Goal: Entertainment & Leisure: Consume media (video, audio)

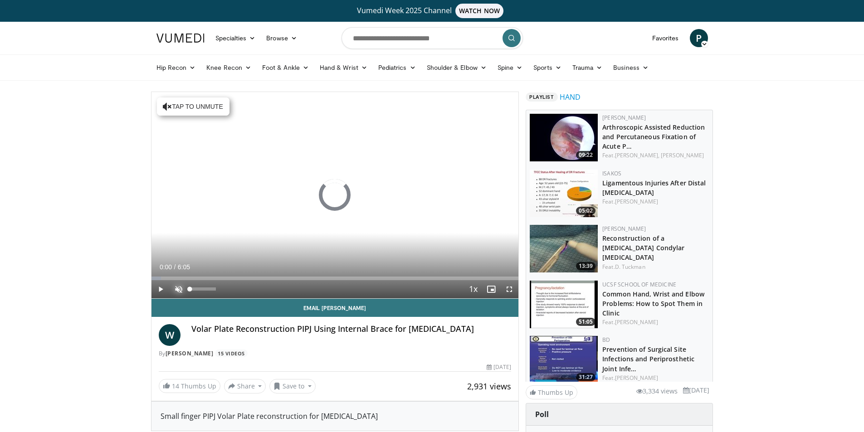
click at [178, 287] on span "Video Player" at bounding box center [179, 289] width 18 height 18
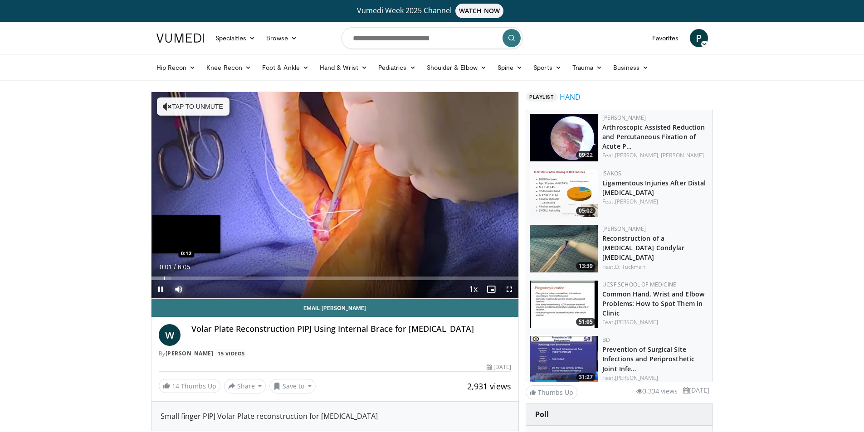
click at [164, 277] on div "Progress Bar" at bounding box center [164, 279] width 1 height 4
click at [178, 277] on div "Progress Bar" at bounding box center [178, 279] width 1 height 4
click at [197, 277] on div "Progress Bar" at bounding box center [197, 279] width 1 height 4
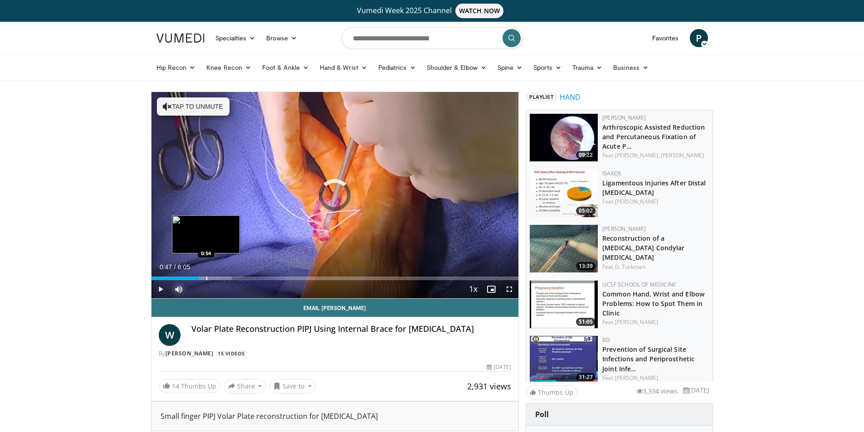
click at [206, 279] on div "Progress Bar" at bounding box center [206, 279] width 1 height 4
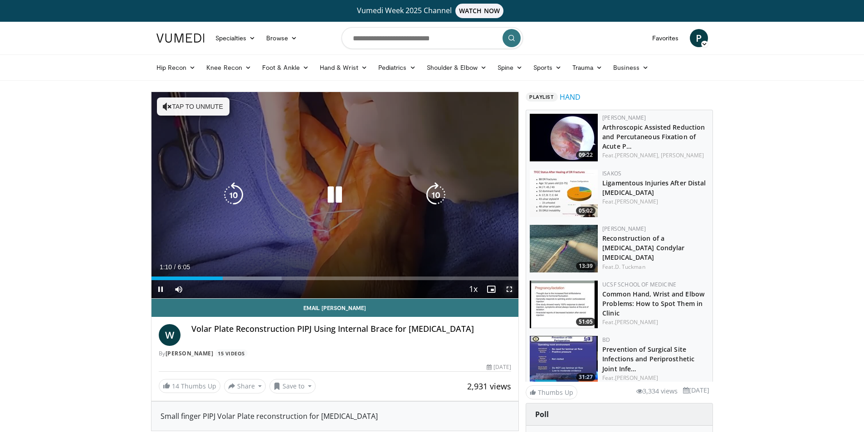
drag, startPoint x: 507, startPoint y: 288, endPoint x: 508, endPoint y: 328, distance: 39.5
click at [508, 288] on span "Video Player" at bounding box center [509, 289] width 18 height 18
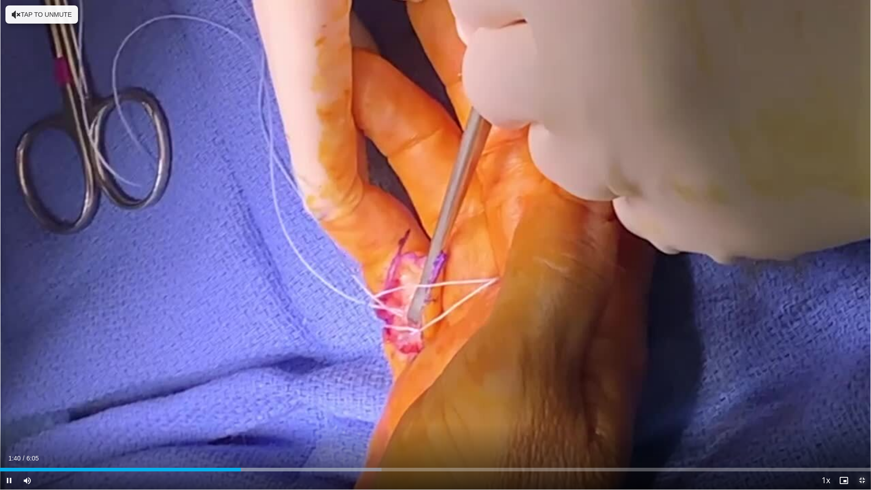
click at [863, 432] on span "Video Player" at bounding box center [862, 480] width 18 height 18
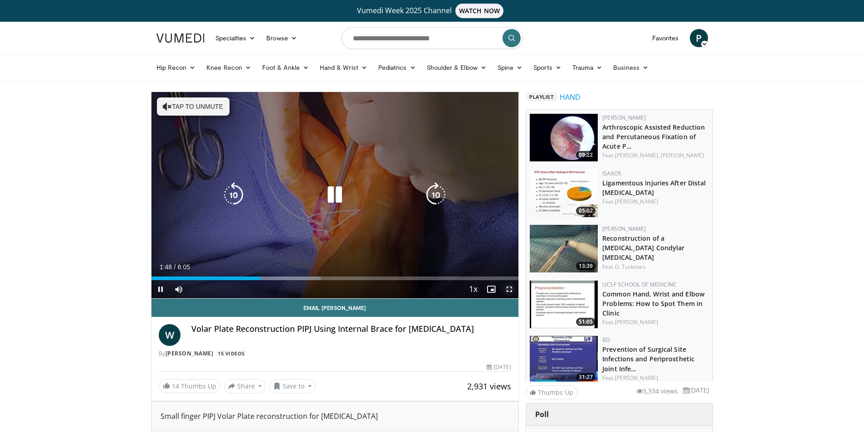
drag, startPoint x: 512, startPoint y: 289, endPoint x: 503, endPoint y: 302, distance: 16.0
click at [512, 289] on span "Video Player" at bounding box center [509, 289] width 18 height 18
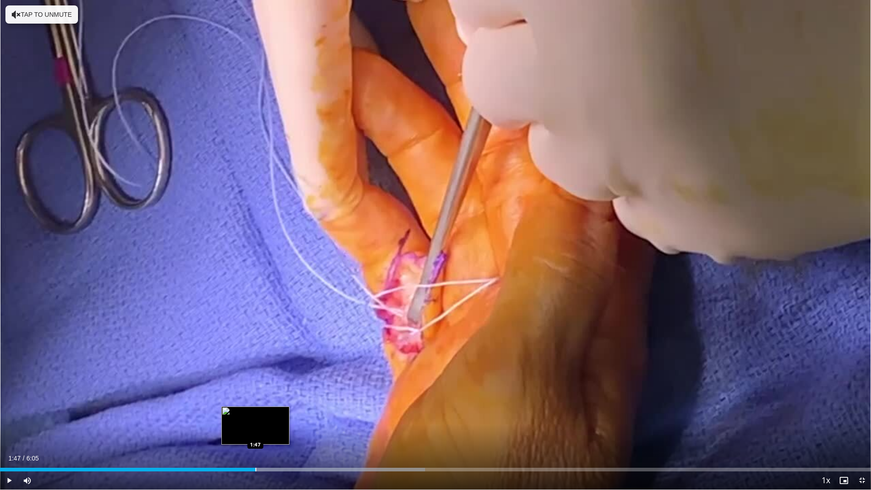
click at [255, 432] on div "Loaded : 48.79% 1:47 1:47" at bounding box center [435, 470] width 871 height 4
click at [237, 432] on div "Loaded : 48.79% 1:39 1:39" at bounding box center [435, 470] width 871 height 4
click at [231, 432] on div "Loaded : 48.79% 1:37 1:37" at bounding box center [435, 467] width 871 height 9
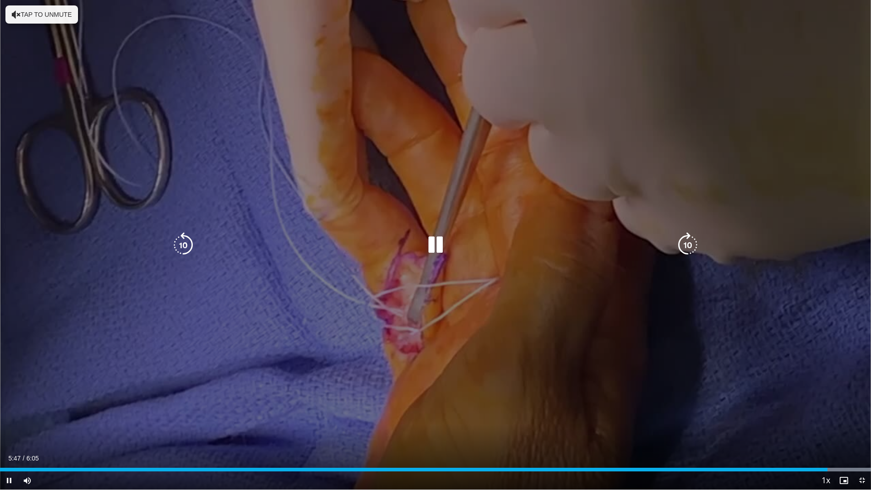
click at [294, 356] on div "10 seconds Tap to unmute" at bounding box center [435, 245] width 871 height 490
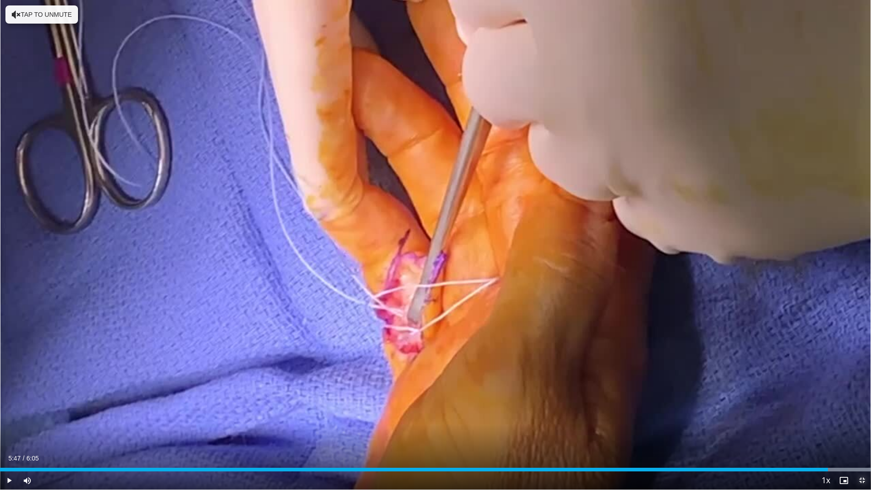
click at [859, 432] on span "Video Player" at bounding box center [862, 480] width 18 height 18
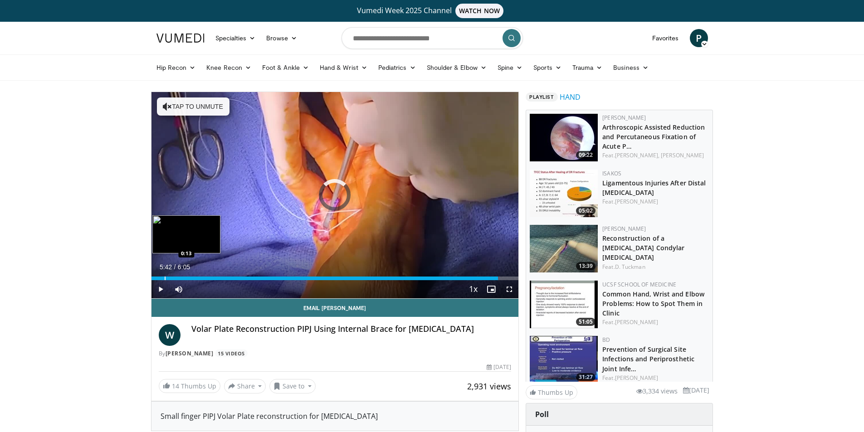
drag, startPoint x: 498, startPoint y: 277, endPoint x: 164, endPoint y: 275, distance: 333.9
click at [164, 275] on div "Loaded : 0.00% 0:13 0:13" at bounding box center [335, 276] width 367 height 9
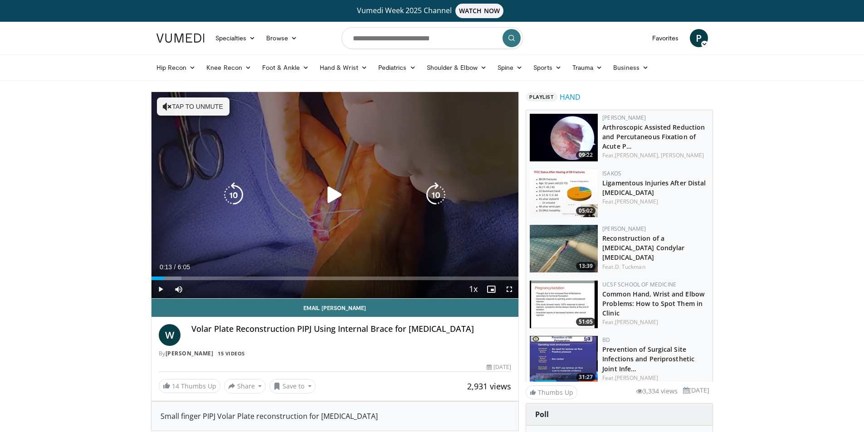
click at [334, 200] on icon "Video Player" at bounding box center [334, 194] width 25 height 25
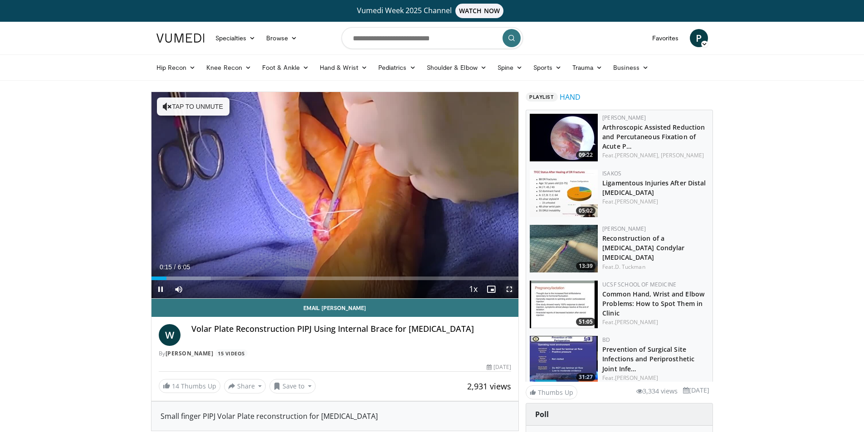
click at [509, 288] on span "Video Player" at bounding box center [509, 289] width 18 height 18
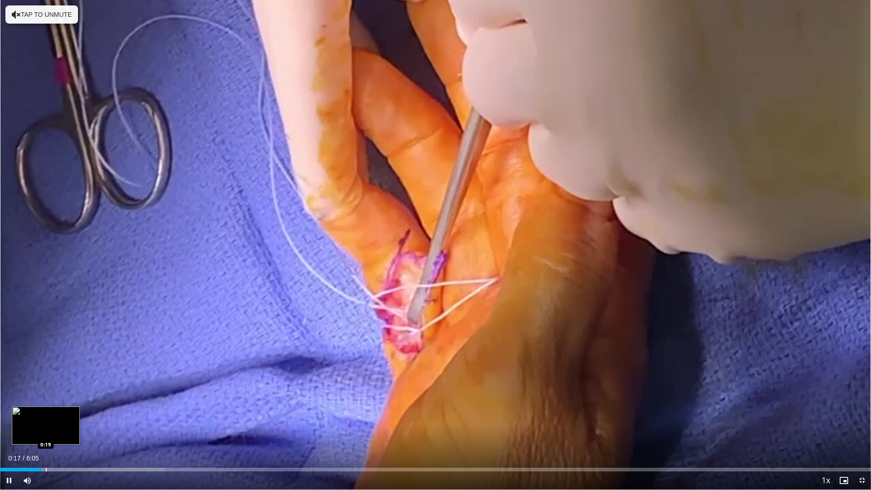
click at [46, 432] on div "Progress Bar" at bounding box center [46, 470] width 1 height 4
click at [62, 432] on div "Loaded : 19.15% 0:20 0:26" at bounding box center [435, 467] width 871 height 9
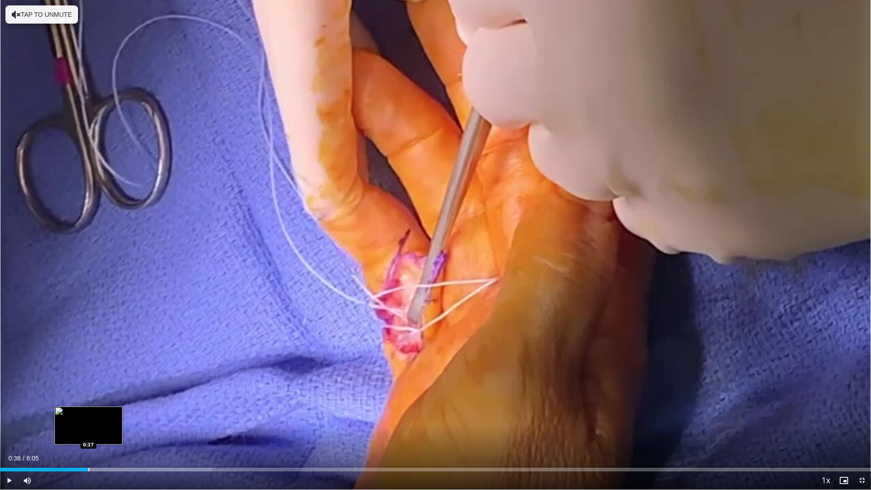
click at [88, 432] on div "Progress Bar" at bounding box center [88, 470] width 1 height 4
click at [114, 432] on div "Current Time 0:38 / Duration 6:05 Pause Skip Backward Skip Forward Mute Loaded …" at bounding box center [435, 480] width 871 height 18
click at [105, 432] on div "Progress Bar" at bounding box center [105, 470] width 1 height 4
click at [864, 432] on span "Video Player" at bounding box center [862, 480] width 18 height 18
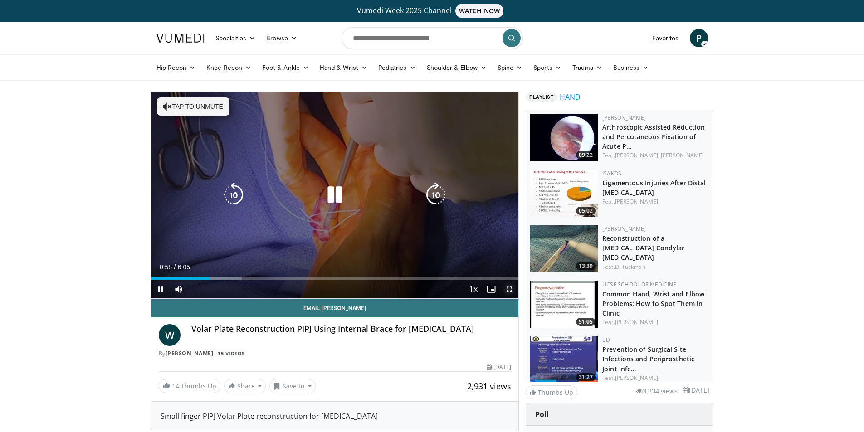
drag, startPoint x: 510, startPoint y: 289, endPoint x: 510, endPoint y: 328, distance: 38.6
click at [510, 289] on span "Video Player" at bounding box center [509, 289] width 18 height 18
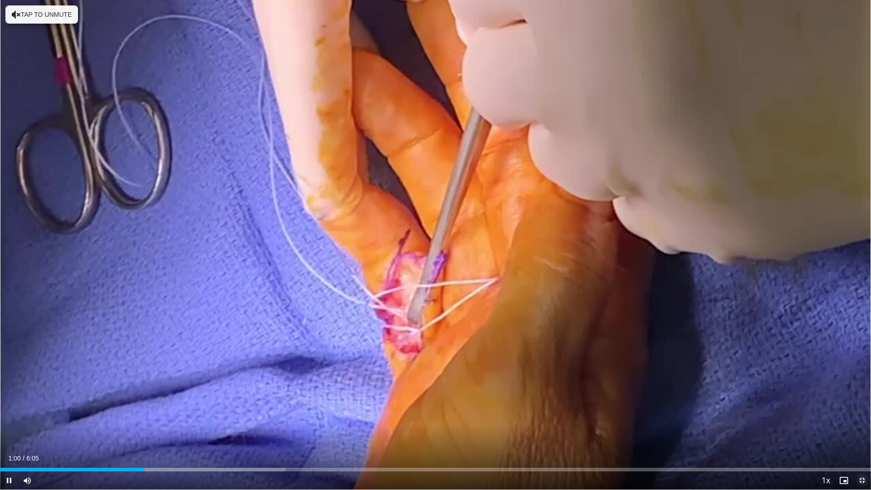
click at [861, 432] on span "Video Player" at bounding box center [862, 480] width 18 height 18
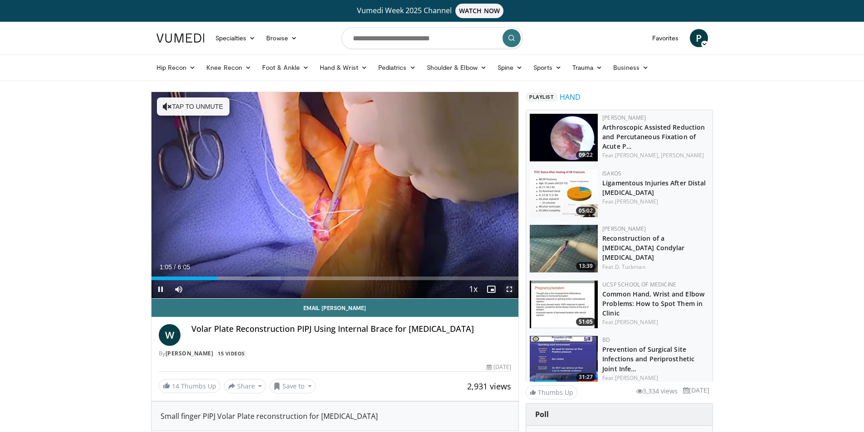
click at [513, 285] on span "Video Player" at bounding box center [509, 289] width 18 height 18
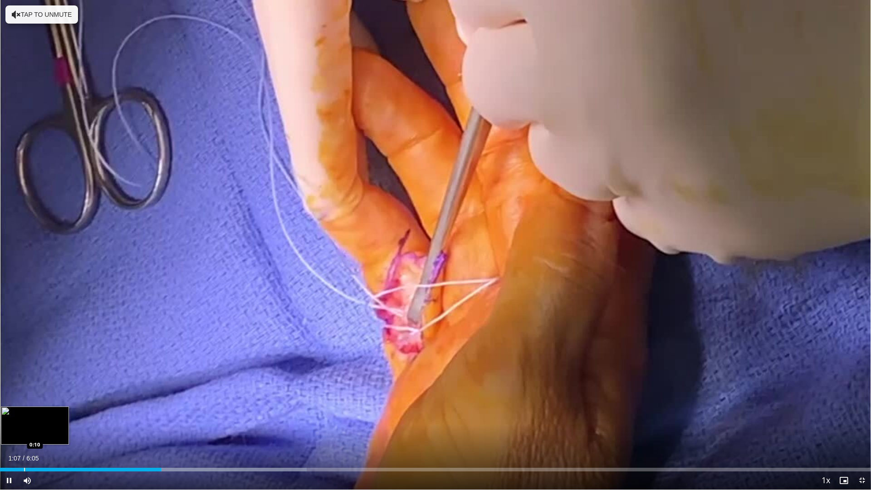
click at [24, 432] on div "Progress Bar" at bounding box center [24, 470] width 1 height 4
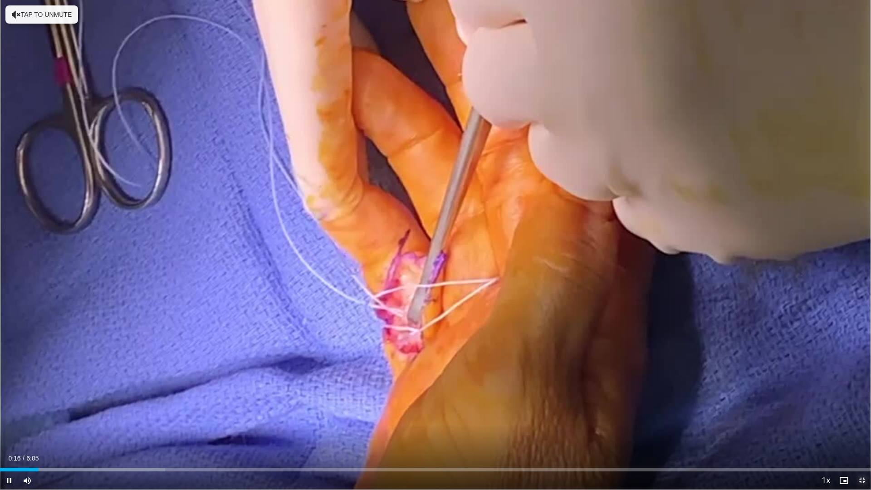
click at [861, 432] on span "Video Player" at bounding box center [862, 480] width 18 height 18
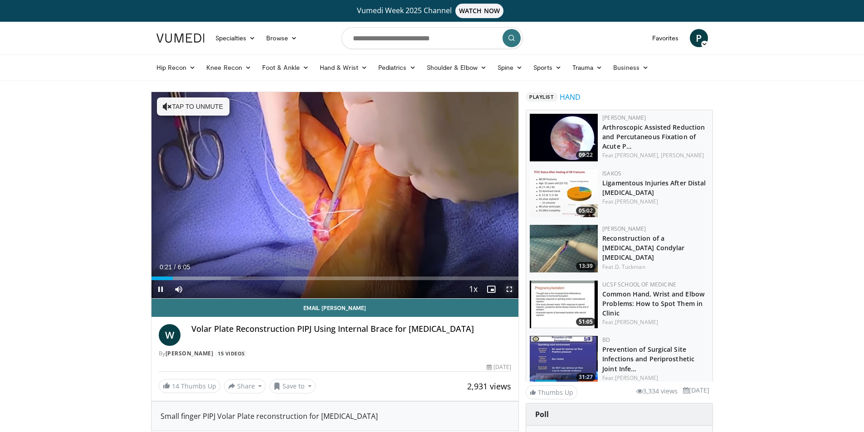
click at [511, 290] on span "Video Player" at bounding box center [509, 289] width 18 height 18
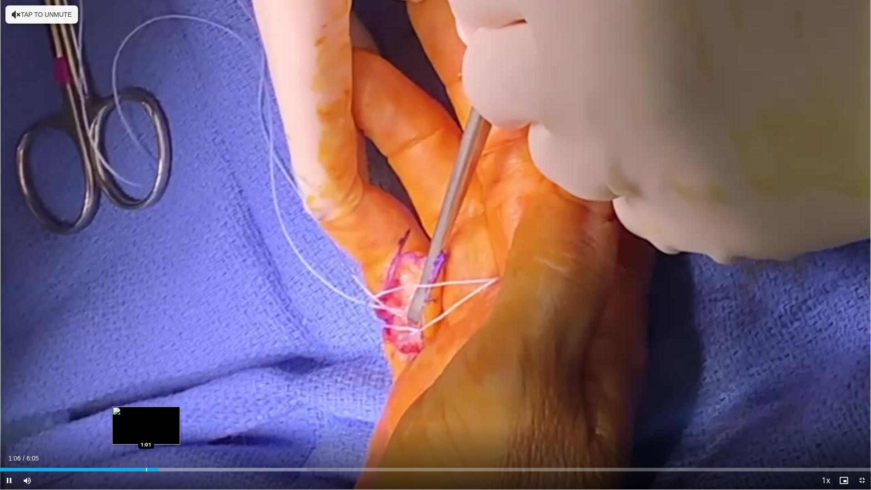
click at [146, 432] on div "Progress Bar" at bounding box center [146, 470] width 1 height 4
click at [134, 432] on div "Progress Bar" at bounding box center [134, 470] width 1 height 4
click at [127, 432] on div "Progress Bar" at bounding box center [127, 470] width 1 height 4
click at [122, 432] on div "0:51" at bounding box center [66, 470] width 133 height 4
click at [155, 432] on div "Progress Bar" at bounding box center [155, 470] width 1 height 4
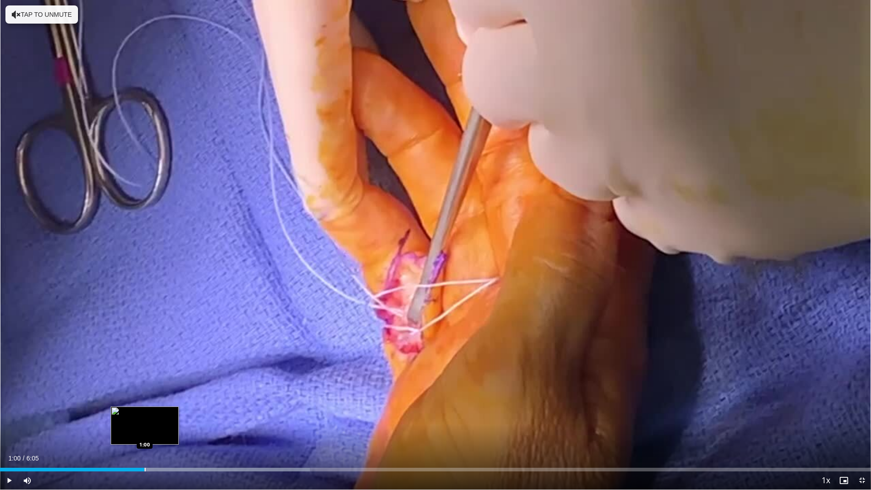
click at [144, 432] on div "Loaded : 35.57% 1:05 1:00" at bounding box center [435, 470] width 871 height 4
click at [136, 432] on div "Loaded : 35.57% 1:01 0:57" at bounding box center [435, 470] width 871 height 4
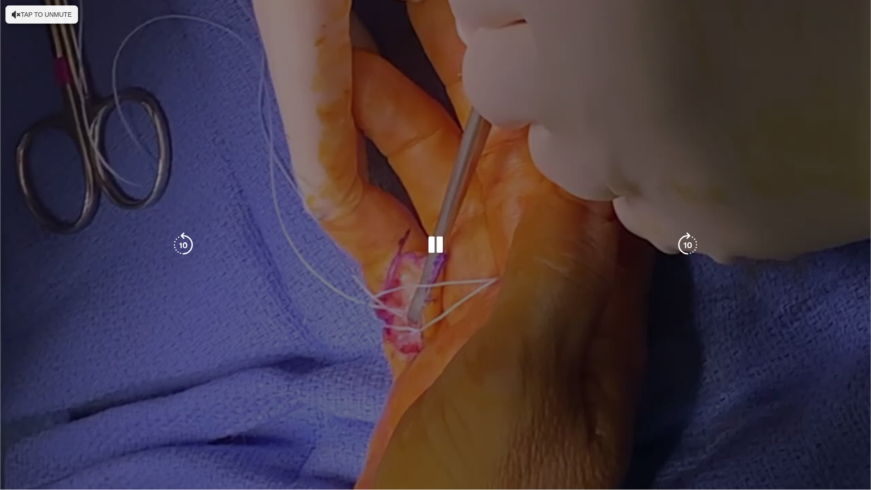
click at [124, 432] on div "0:57" at bounding box center [68, 488] width 137 height 4
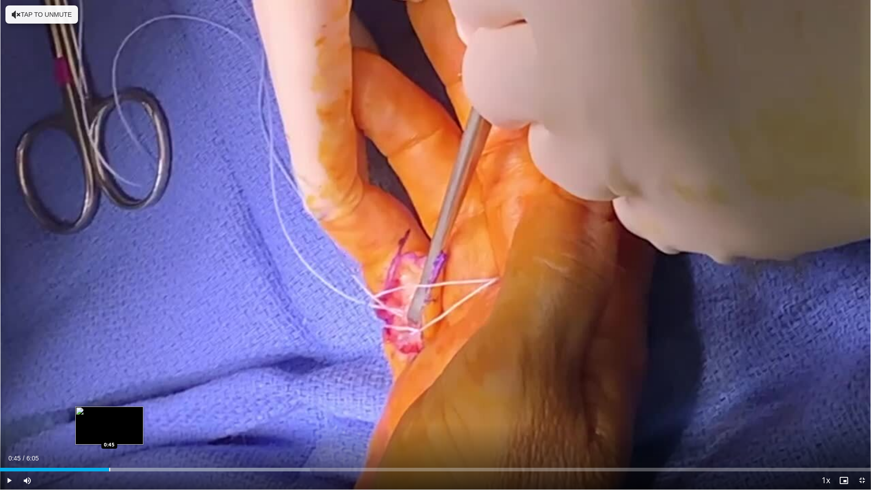
click at [109, 432] on div "Loaded : 35.57% 0:52 0:45" at bounding box center [435, 470] width 871 height 4
click at [94, 432] on div "Progress Bar" at bounding box center [94, 470] width 1 height 4
click at [104, 432] on div "Progress Bar" at bounding box center [104, 470] width 1 height 4
click at [111, 432] on div "Progress Bar" at bounding box center [110, 470] width 1 height 4
click at [123, 432] on div "Progress Bar" at bounding box center [123, 470] width 1 height 4
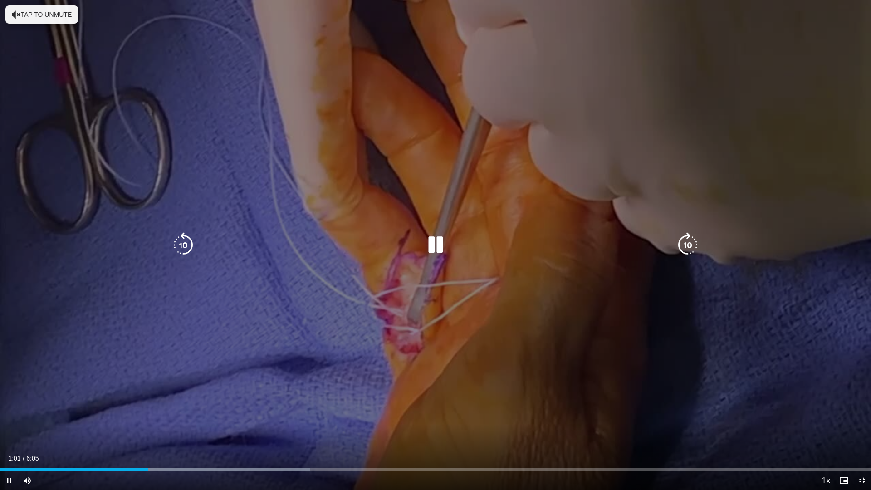
click at [157, 432] on div "Current Time 1:01 / Duration 6:05 Pause Skip Backward Skip Forward Mute 0% Load…" at bounding box center [435, 480] width 871 height 18
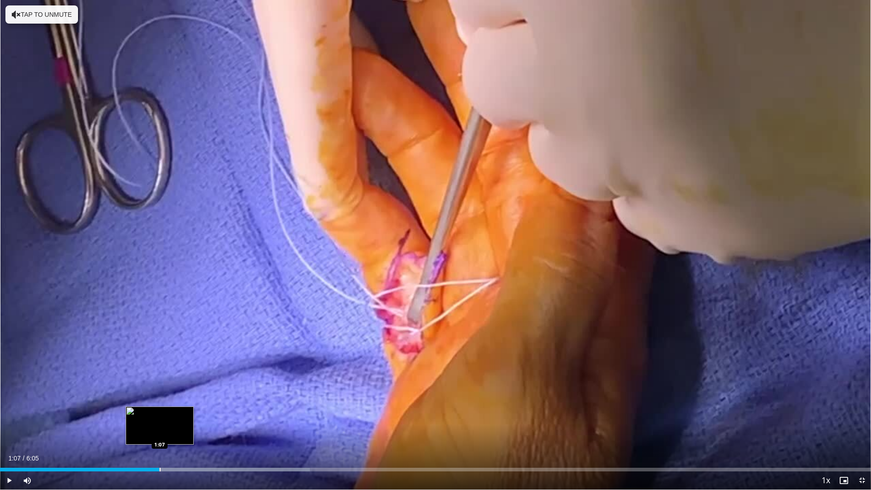
click at [160, 432] on div "Progress Bar" at bounding box center [160, 470] width 1 height 4
click at [177, 432] on div "Progress Bar" at bounding box center [177, 470] width 1 height 4
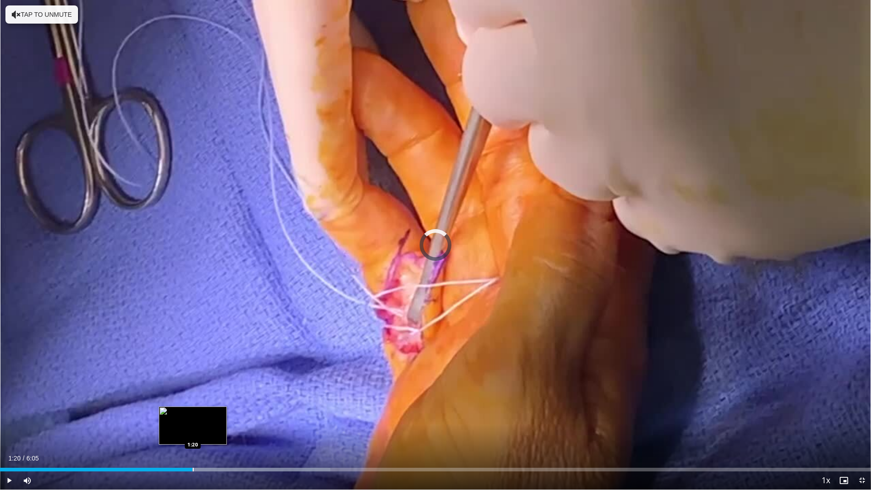
click at [193, 432] on div "Progress Bar" at bounding box center [193, 470] width 1 height 4
drag, startPoint x: 215, startPoint y: 470, endPoint x: 221, endPoint y: 471, distance: 6.9
click at [0, 0] on div "Progress Bar" at bounding box center [0, 0] width 0 height 0
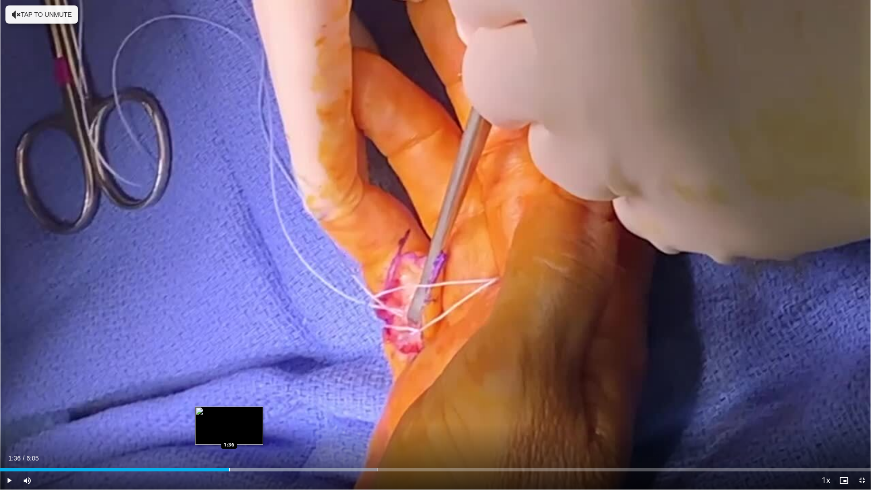
click at [229, 432] on div "Progress Bar" at bounding box center [229, 470] width 1 height 4
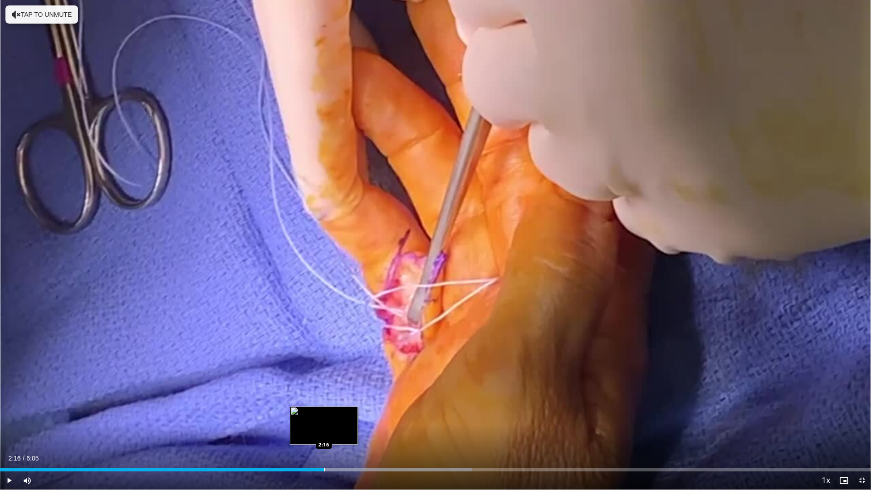
click at [324, 432] on div "Progress Bar" at bounding box center [324, 470] width 1 height 4
click at [337, 432] on div "Progress Bar" at bounding box center [337, 470] width 1 height 4
click at [349, 432] on div "Progress Bar" at bounding box center [349, 470] width 1 height 4
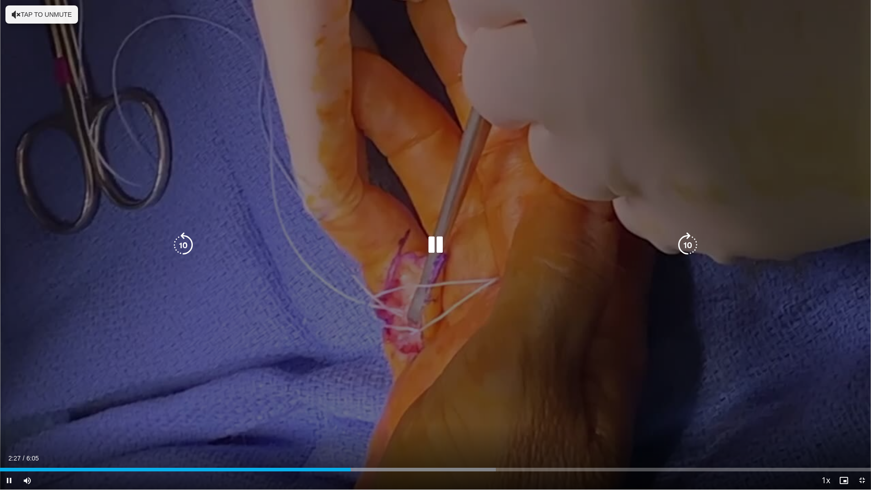
click at [364, 432] on div "Current Time 2:27 / Duration 6:05 Pause Skip Backward Skip Forward Mute 0% Load…" at bounding box center [435, 480] width 871 height 18
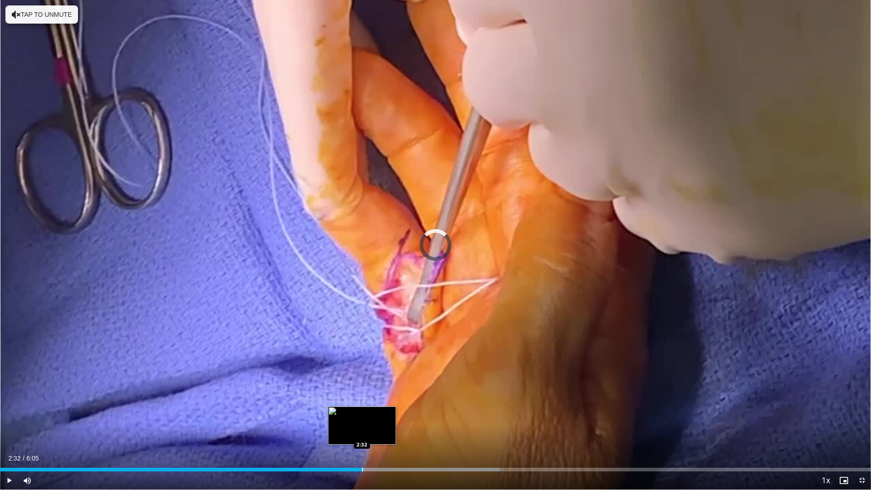
click at [362, 432] on div "Progress Bar" at bounding box center [362, 470] width 1 height 4
click at [380, 432] on div "Progress Bar" at bounding box center [379, 470] width 1 height 4
click at [390, 432] on div "Progress Bar" at bounding box center [390, 470] width 1 height 4
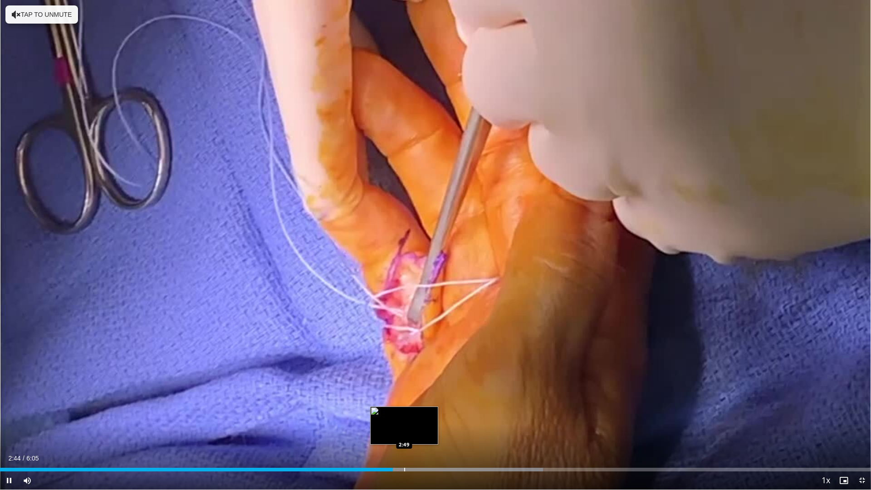
click at [405, 432] on div "Progress Bar" at bounding box center [404, 470] width 1 height 4
click at [421, 432] on div "Loaded : 62.92% 2:50 2:56" at bounding box center [435, 470] width 871 height 4
click at [434, 432] on div "Progress Bar" at bounding box center [433, 470] width 1 height 4
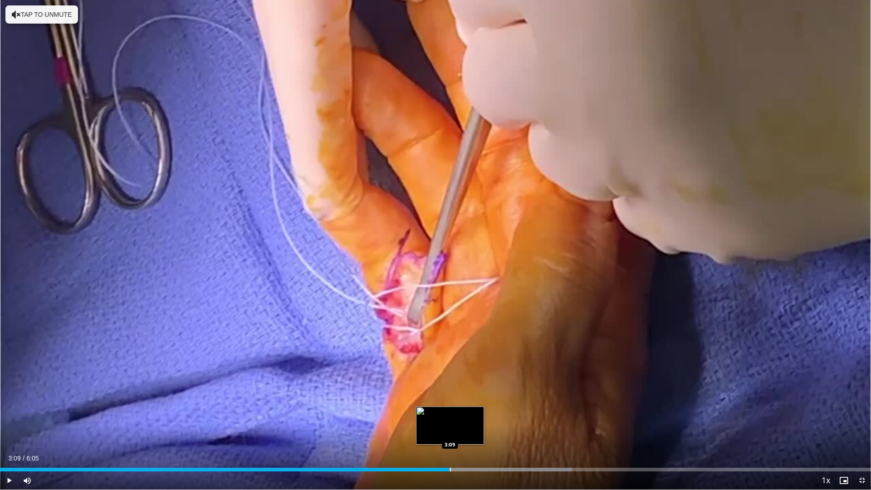
click at [450, 432] on div "Progress Bar" at bounding box center [450, 470] width 1 height 4
click at [467, 432] on div "Progress Bar" at bounding box center [466, 470] width 1 height 4
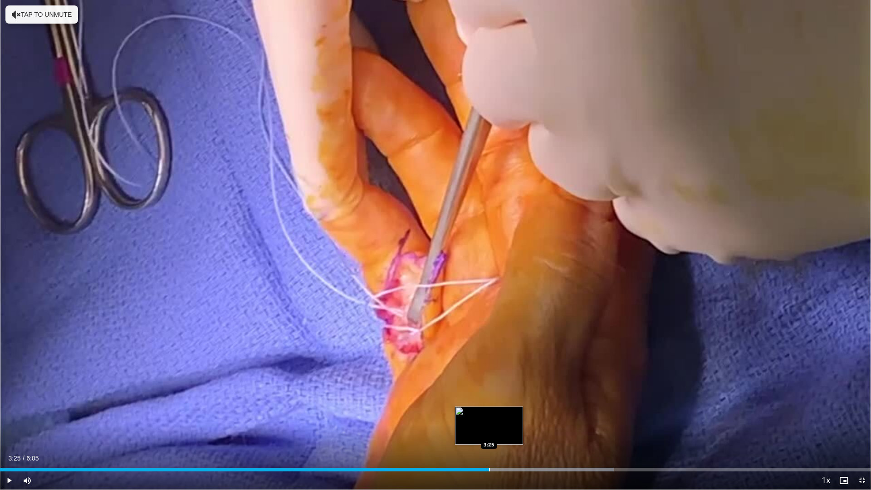
click at [490, 432] on div "Progress Bar" at bounding box center [489, 470] width 1 height 4
click at [507, 432] on div "Progress Bar" at bounding box center [507, 470] width 1 height 4
click at [519, 432] on div "Loaded : 75.90% 3:37 3:37" at bounding box center [435, 467] width 871 height 9
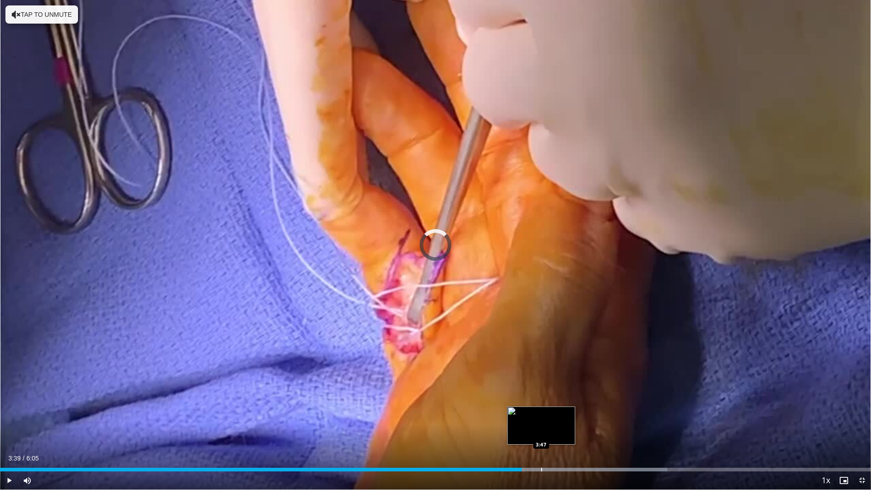
click at [541, 432] on div "Progress Bar" at bounding box center [541, 470] width 1 height 4
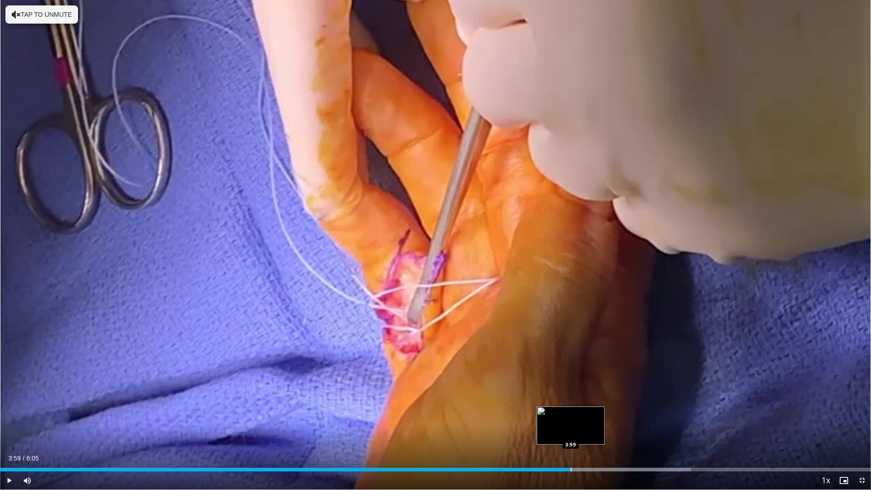
click at [571, 432] on div "Progress Bar" at bounding box center [571, 470] width 1 height 4
click at [590, 432] on div "Loaded : 79.34% 4:00 4:07" at bounding box center [435, 467] width 871 height 9
click at [612, 432] on div "Progress Bar" at bounding box center [612, 470] width 1 height 4
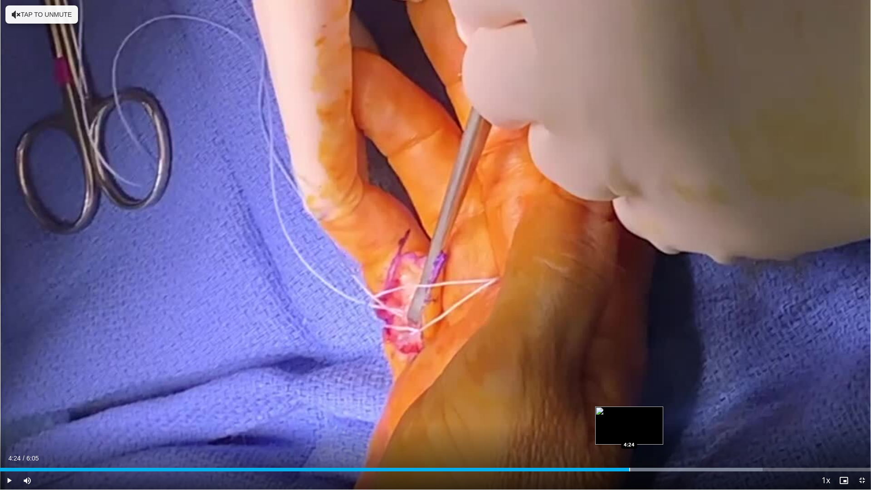
click at [629, 432] on div "Loaded : 87.55% 4:17 4:24" at bounding box center [435, 467] width 871 height 9
click at [653, 432] on div "Progress Bar" at bounding box center [653, 470] width 1 height 4
